Goal: Complete application form: Complete application form

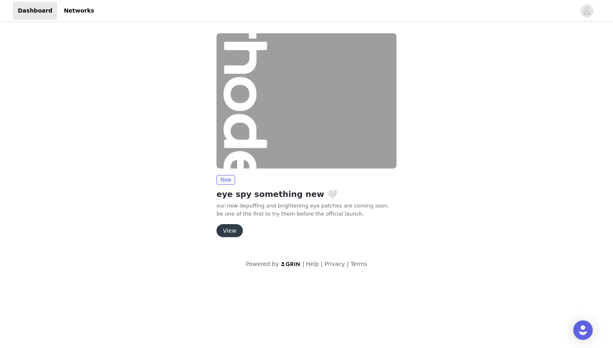
click at [232, 230] on button "View" at bounding box center [230, 230] width 26 height 13
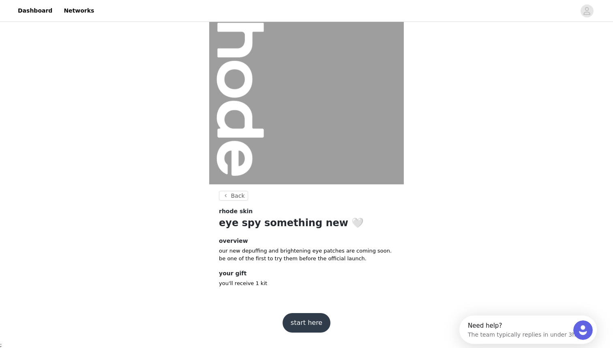
click at [293, 324] on button "start here" at bounding box center [307, 322] width 48 height 19
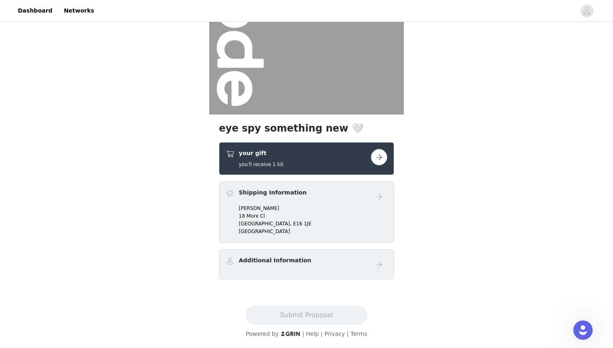
scroll to position [104, 0]
click at [378, 156] on button "button" at bounding box center [379, 157] width 16 height 16
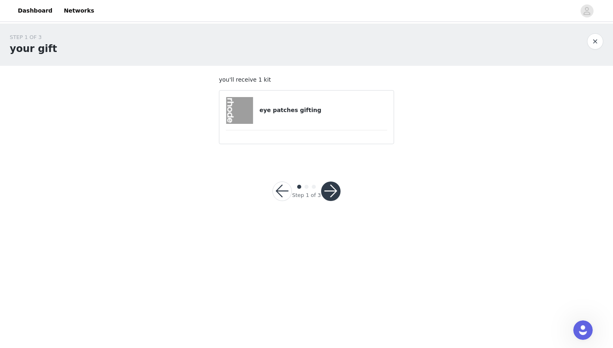
click at [241, 115] on img at bounding box center [239, 110] width 27 height 27
click at [329, 189] on button "button" at bounding box center [330, 190] width 19 height 19
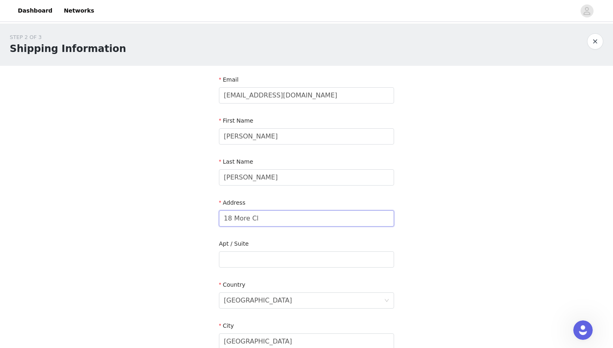
drag, startPoint x: 271, startPoint y: 213, endPoint x: 283, endPoint y: 218, distance: 13.5
click at [283, 218] on input "18 More Cl" at bounding box center [306, 218] width 175 height 16
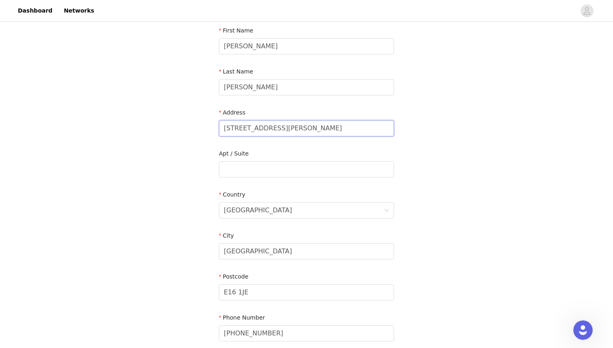
scroll to position [96, 0]
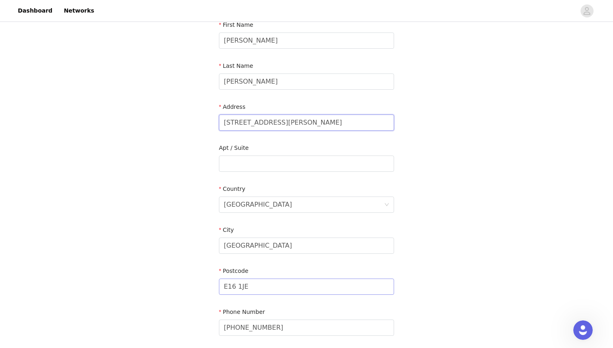
type input "[STREET_ADDRESS][PERSON_NAME]"
drag, startPoint x: 255, startPoint y: 290, endPoint x: 193, endPoint y: 286, distance: 61.7
click at [193, 286] on div "STEP 2 OF 3 Shipping Information Email [EMAIL_ADDRESS][DOMAIN_NAME] First Name …" at bounding box center [306, 143] width 613 height 430
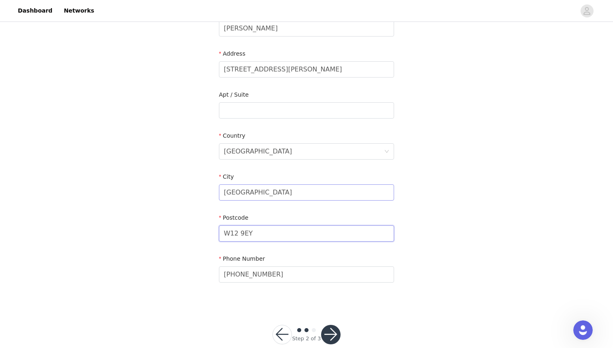
scroll to position [164, 0]
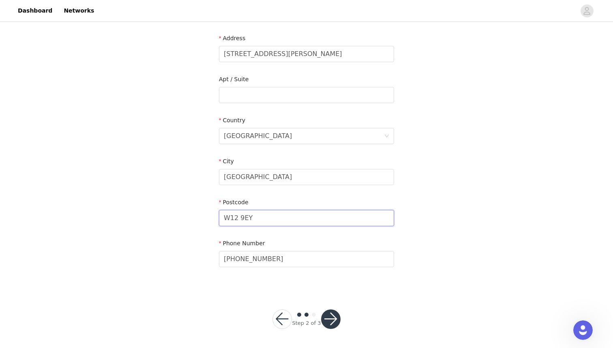
type input "W12 9EY"
click at [328, 325] on button "button" at bounding box center [330, 318] width 19 height 19
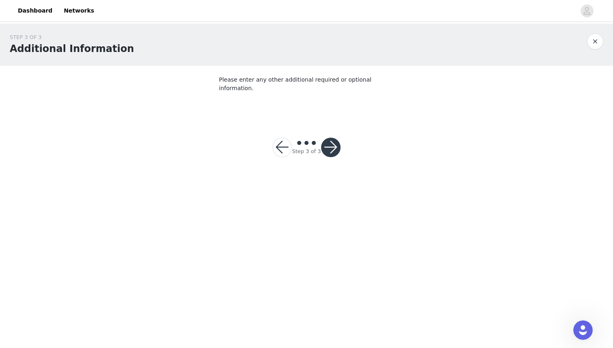
click at [324, 138] on button "button" at bounding box center [330, 147] width 19 height 19
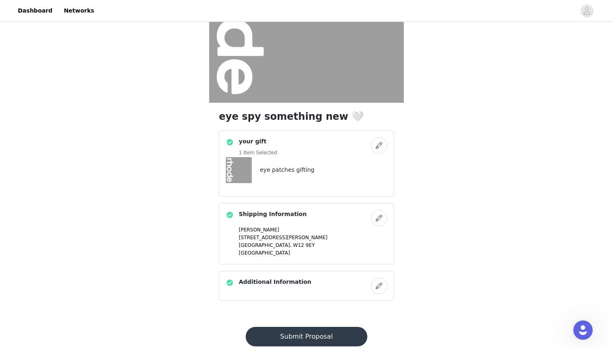
scroll to position [137, 0]
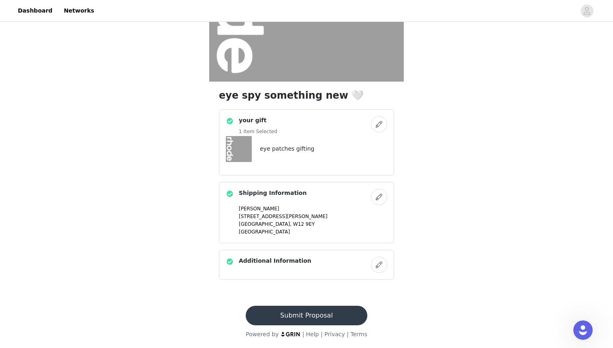
click at [378, 263] on button "button" at bounding box center [379, 264] width 16 height 16
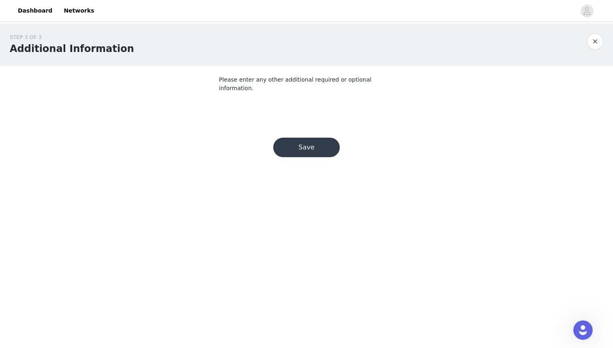
click at [315, 82] on p "Please enter any other additional required or optional information." at bounding box center [306, 83] width 175 height 17
click at [312, 97] on section "Please enter any other additional required or optional information." at bounding box center [306, 92] width 195 height 52
click at [310, 140] on button "Save" at bounding box center [306, 147] width 67 height 19
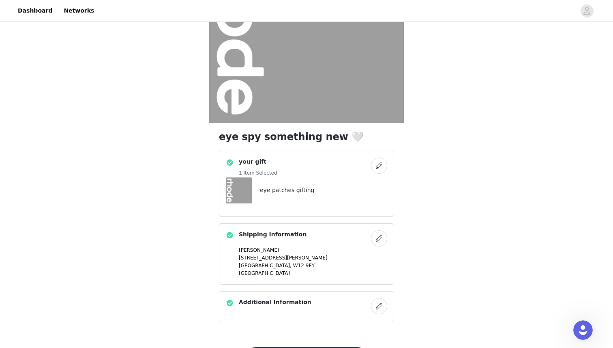
scroll to position [137, 0]
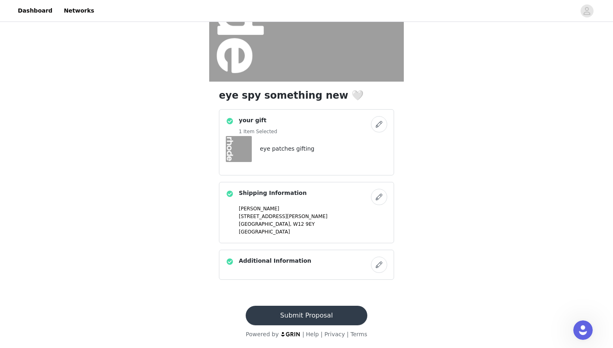
click at [293, 316] on button "Submit Proposal" at bounding box center [306, 314] width 121 height 19
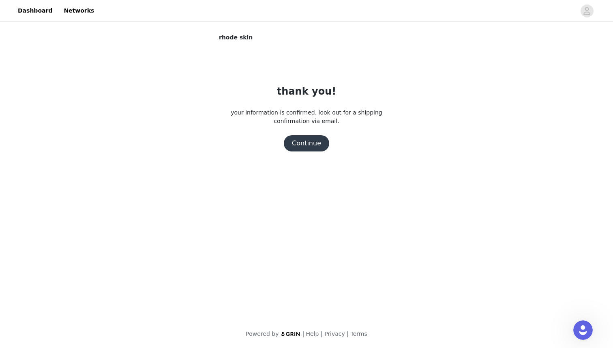
click at [299, 146] on button "Continue" at bounding box center [306, 143] width 45 height 16
